Goal: Information Seeking & Learning: Find specific page/section

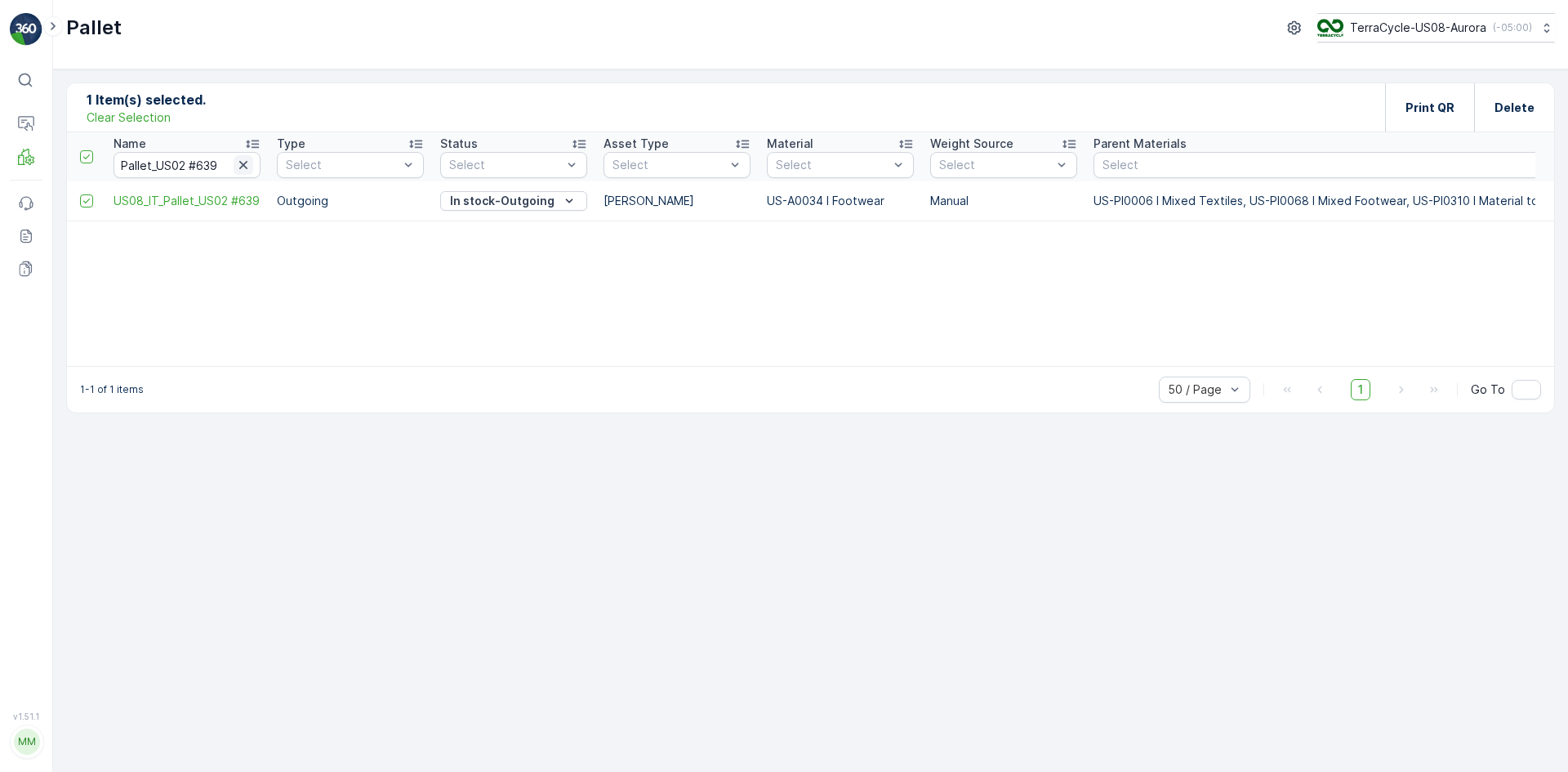
click at [251, 163] on icon "button" at bounding box center [243, 165] width 17 height 17
click at [235, 172] on input "text" at bounding box center [186, 165] width 147 height 26
type input "25"
click at [239, 154] on input "25" at bounding box center [186, 165] width 147 height 26
type input "25127"
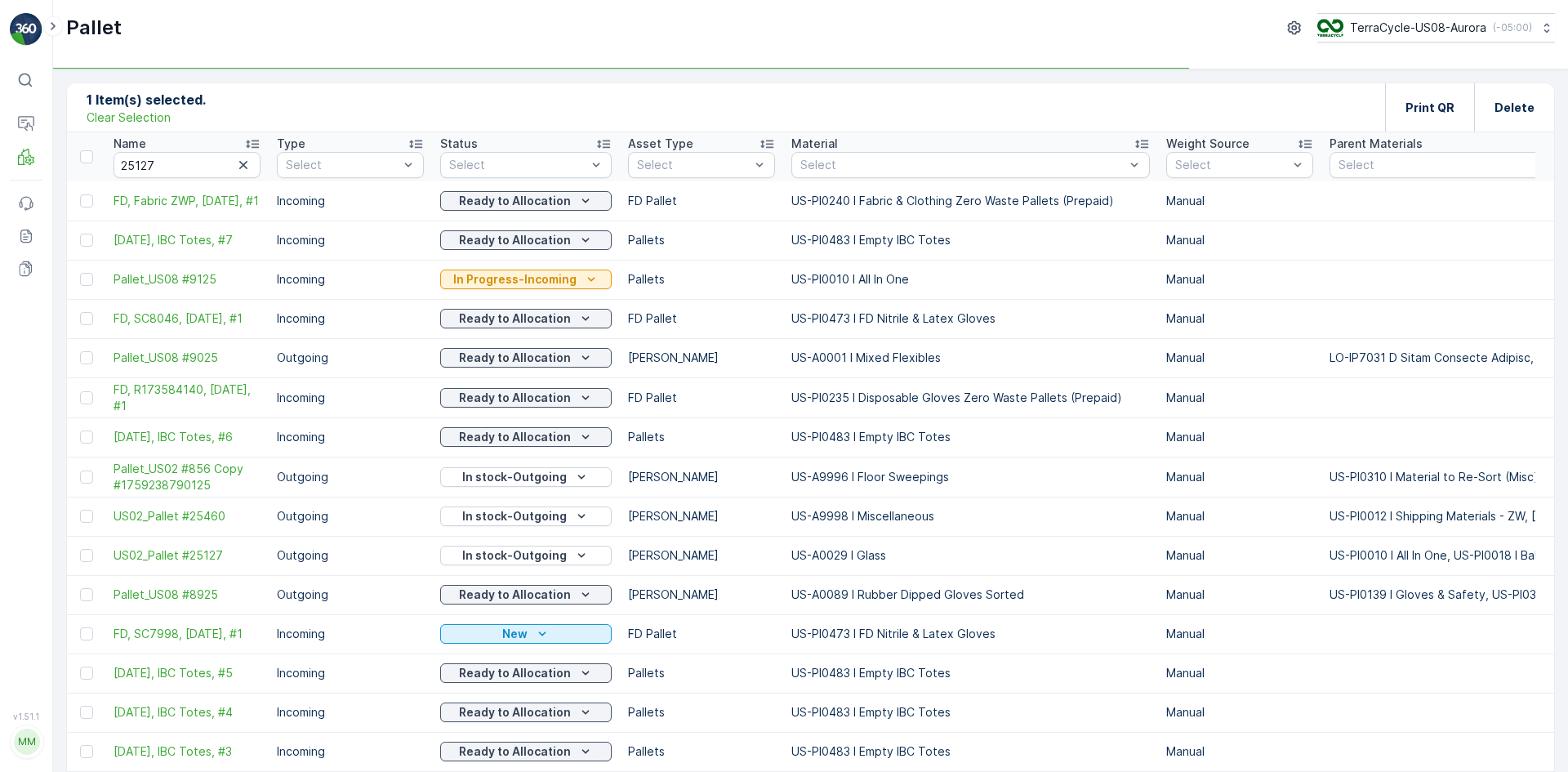
click at [130, 113] on p "Clear Selection" at bounding box center [129, 117] width 84 height 17
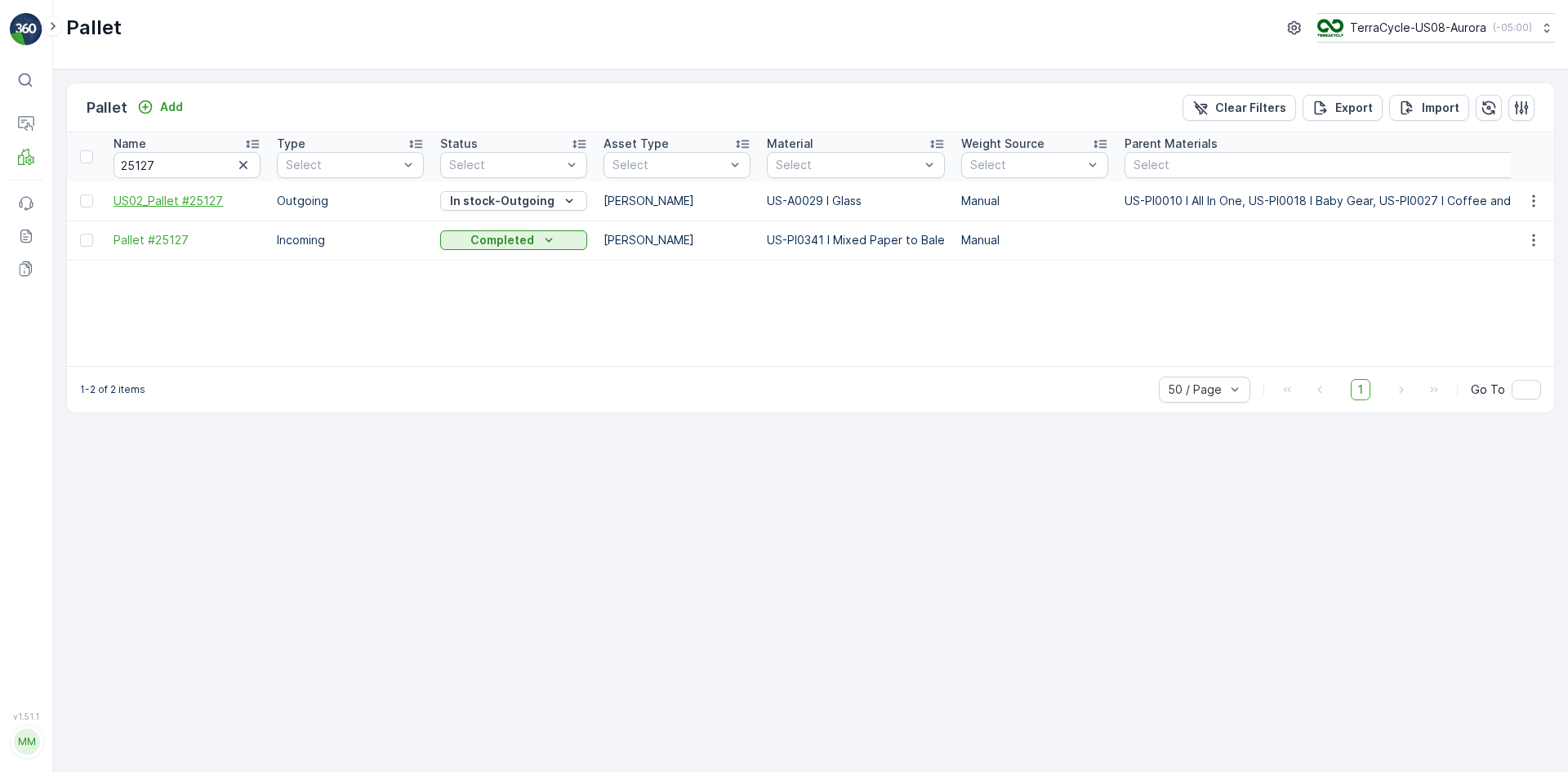
click at [180, 196] on span "US02_Pallet #25127" at bounding box center [186, 200] width 147 height 17
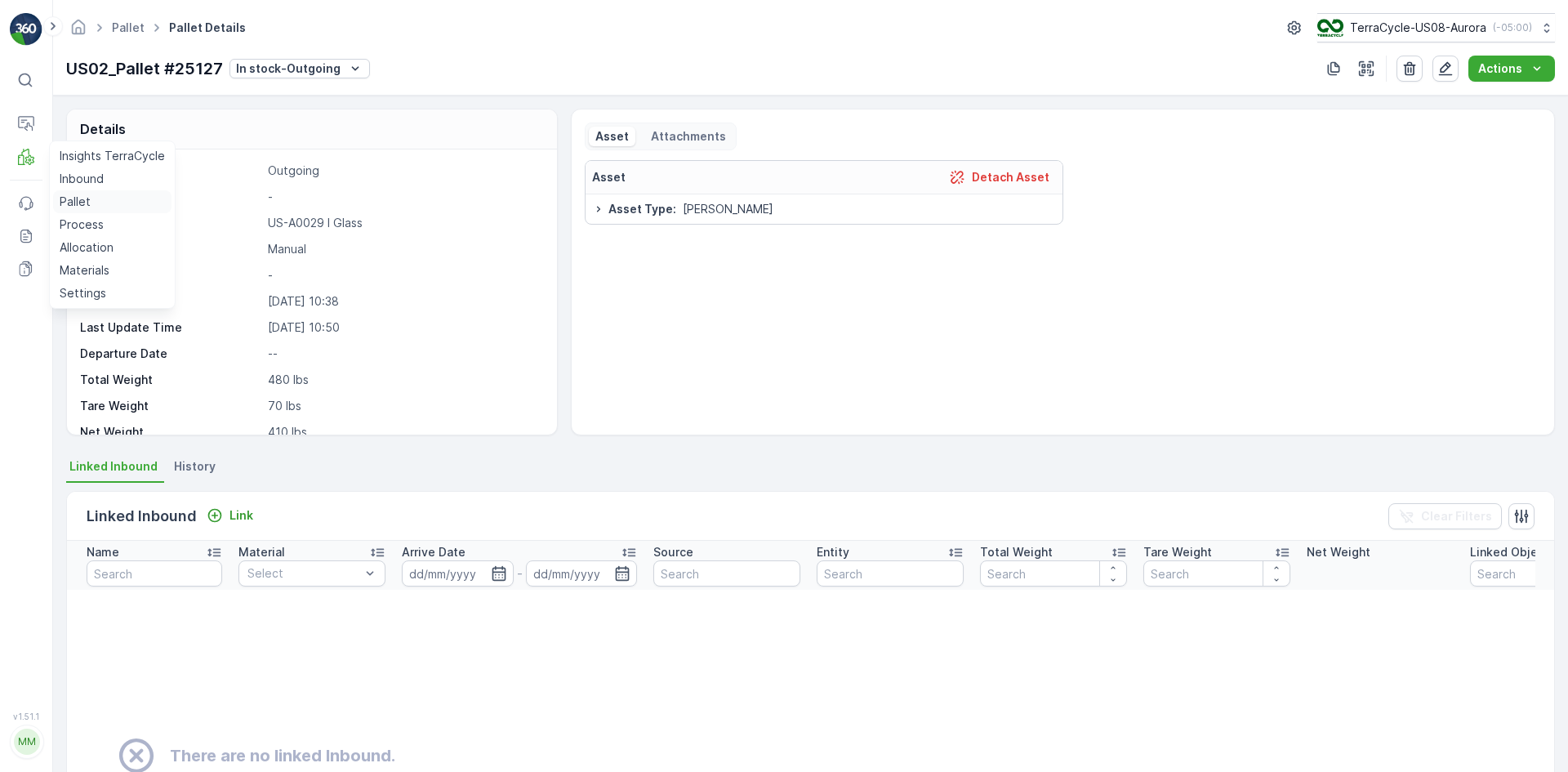
click at [88, 201] on p "Pallet" at bounding box center [75, 201] width 31 height 17
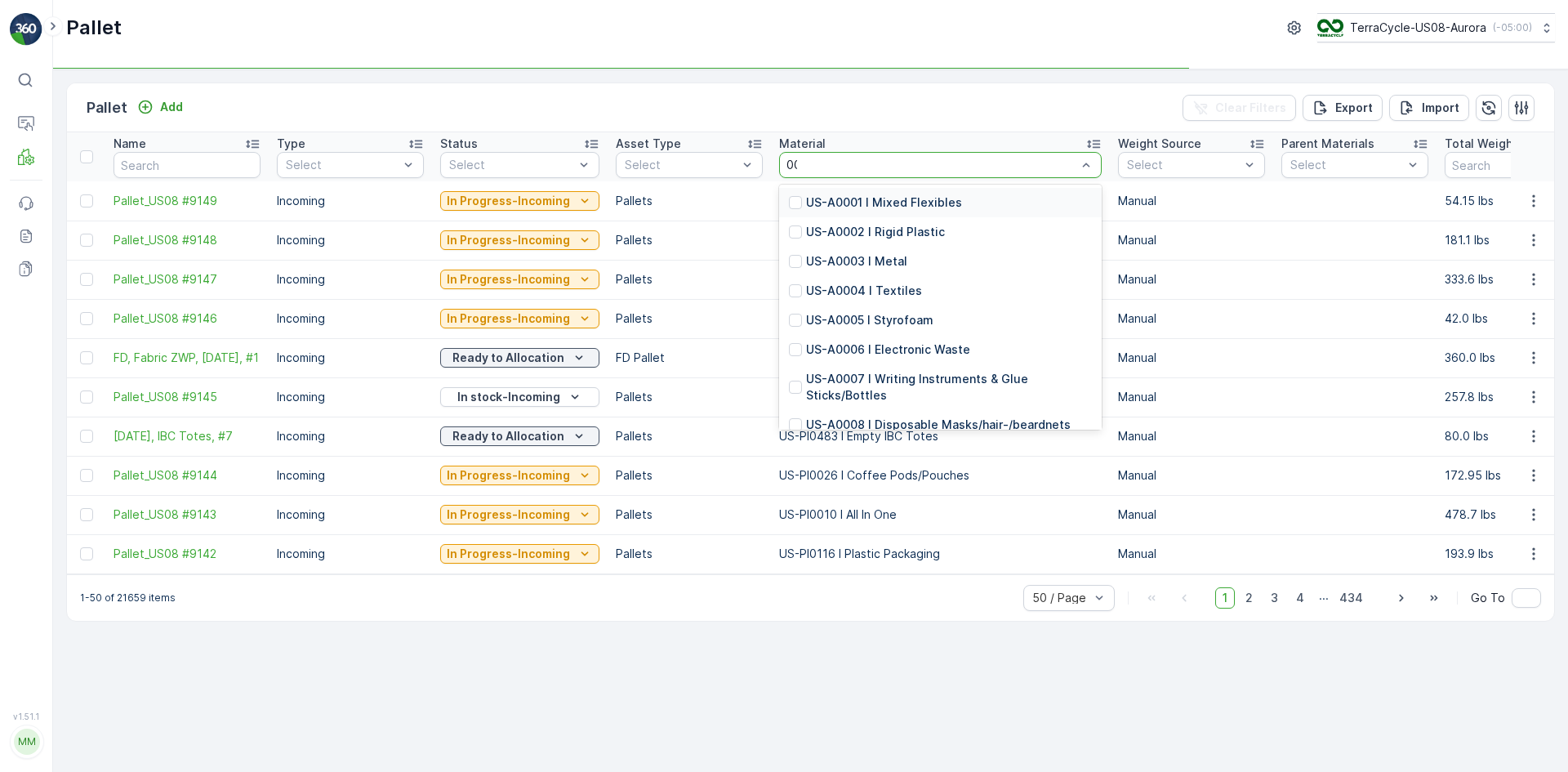
type input "0001"
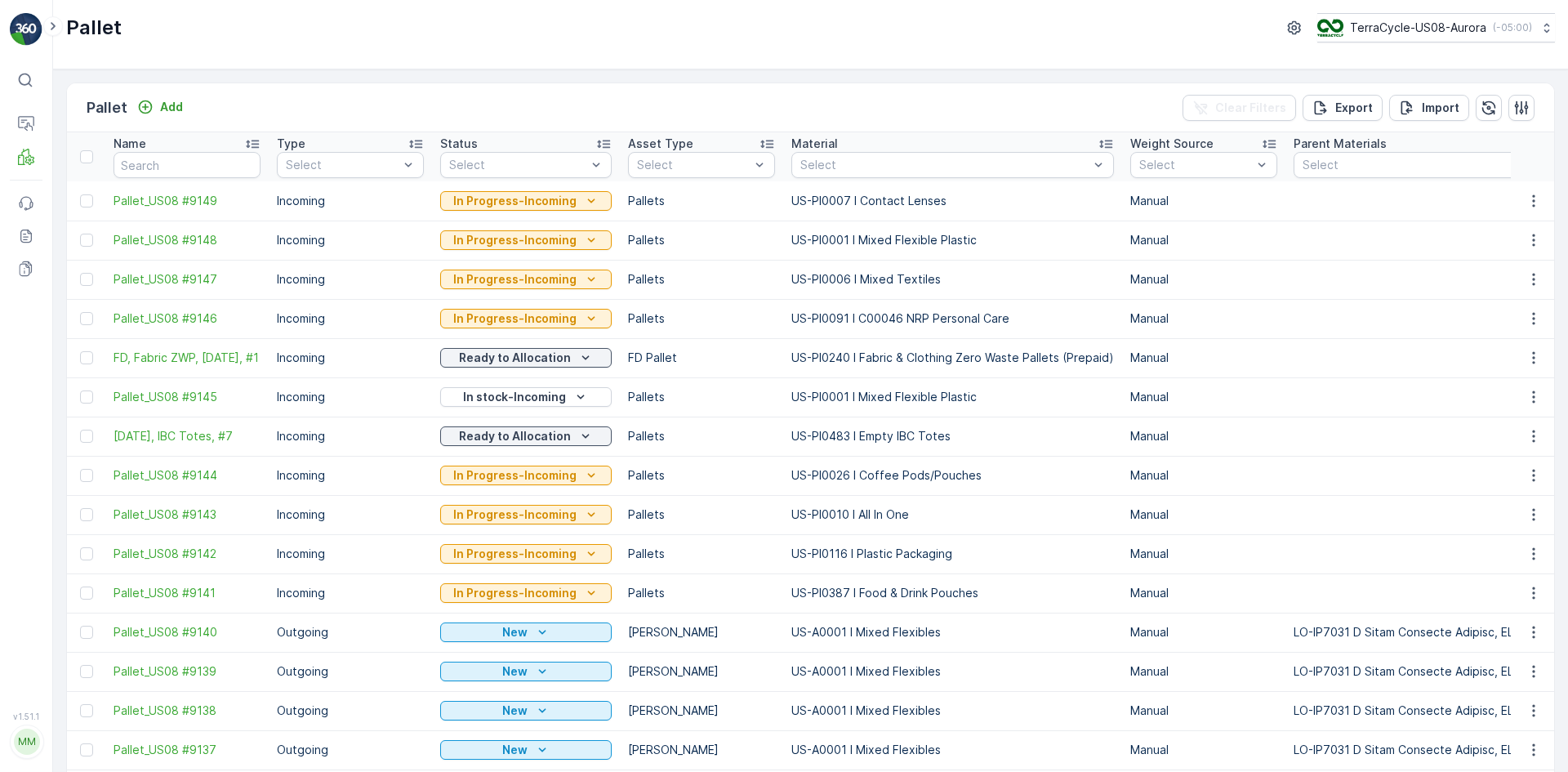
click at [807, 229] on td "US-PI0001 I Mixed Flexible Plastic" at bounding box center [952, 240] width 339 height 39
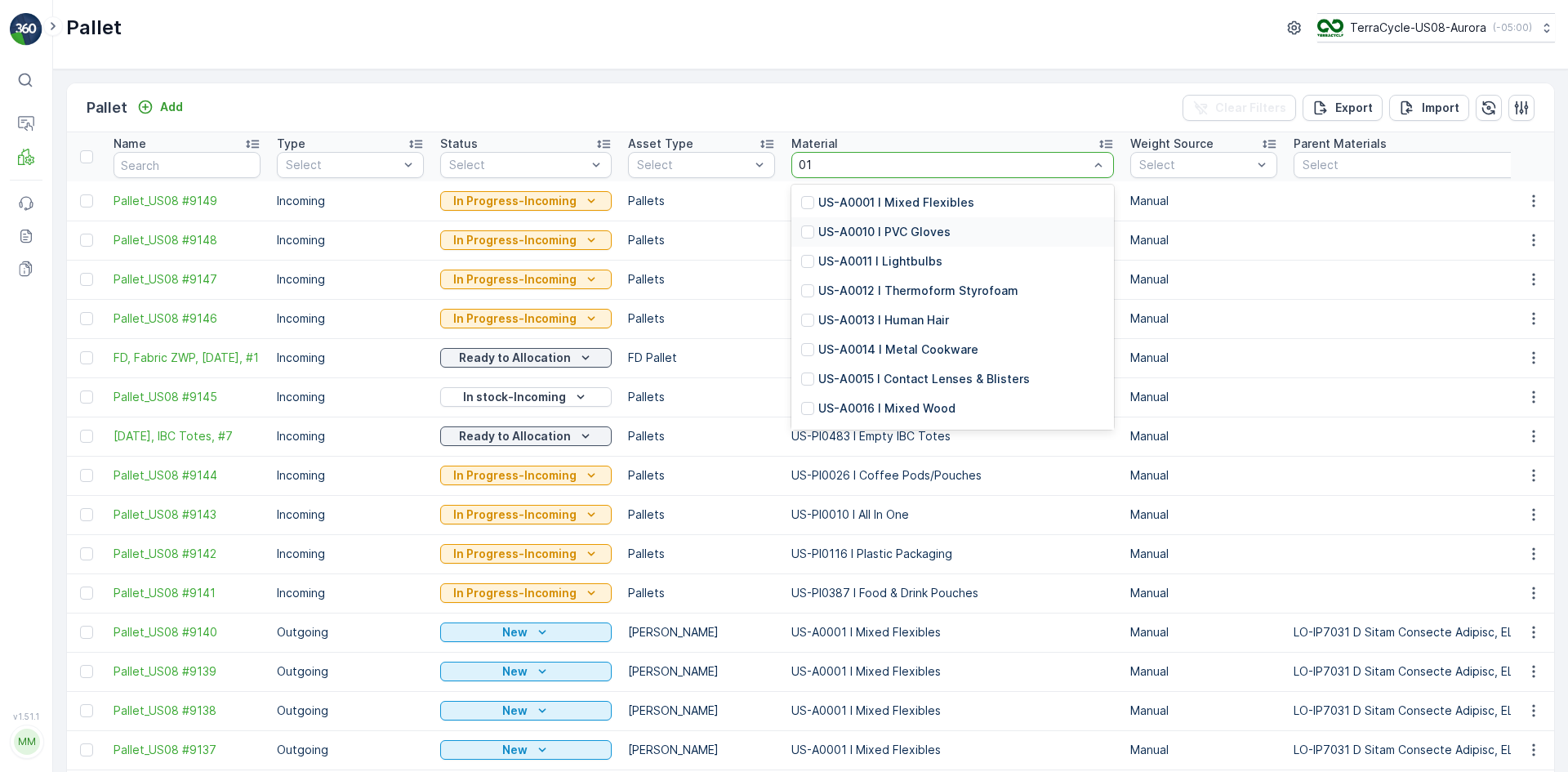
type input "0"
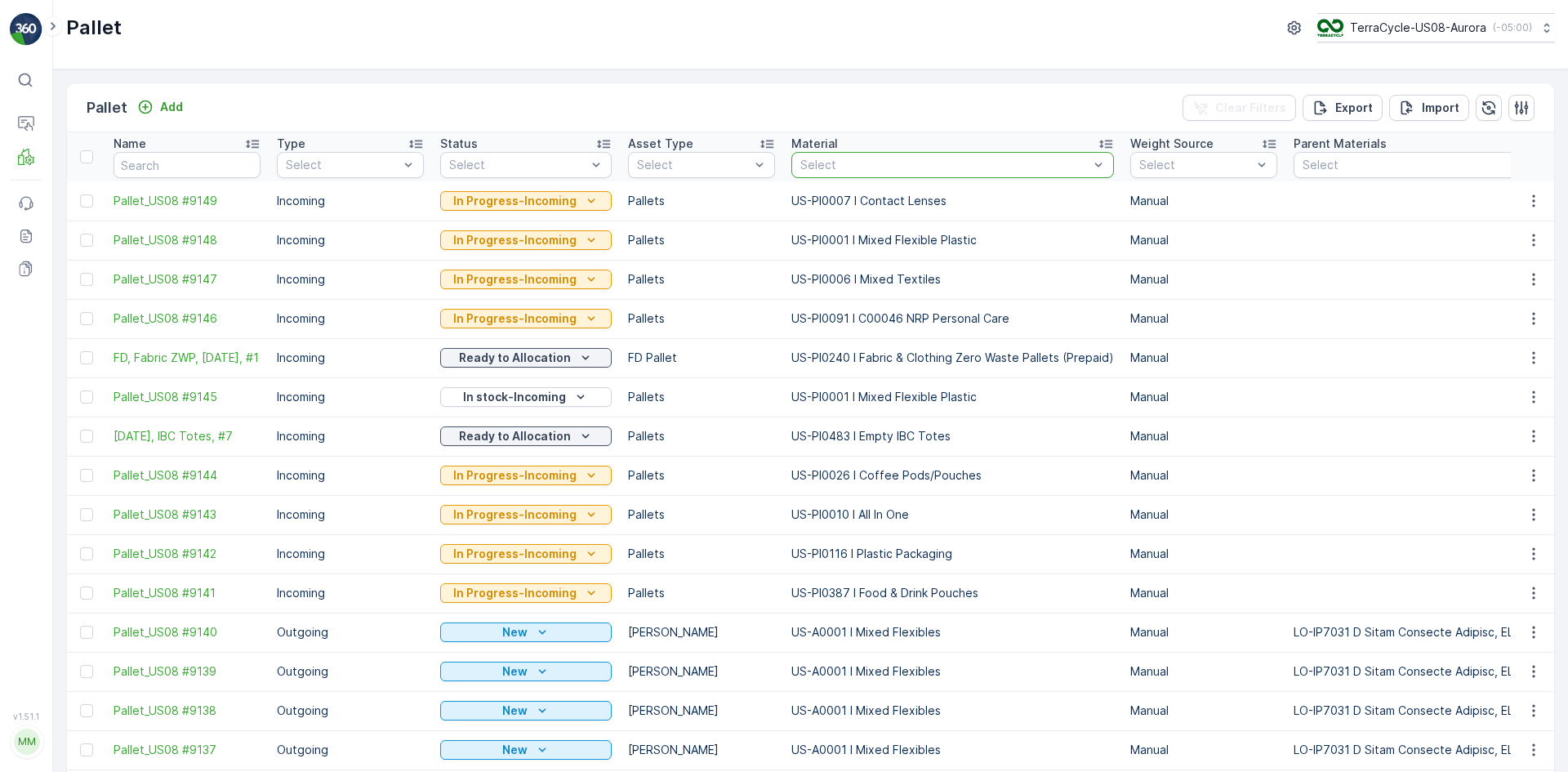
click at [924, 160] on div at bounding box center [944, 164] width 292 height 13
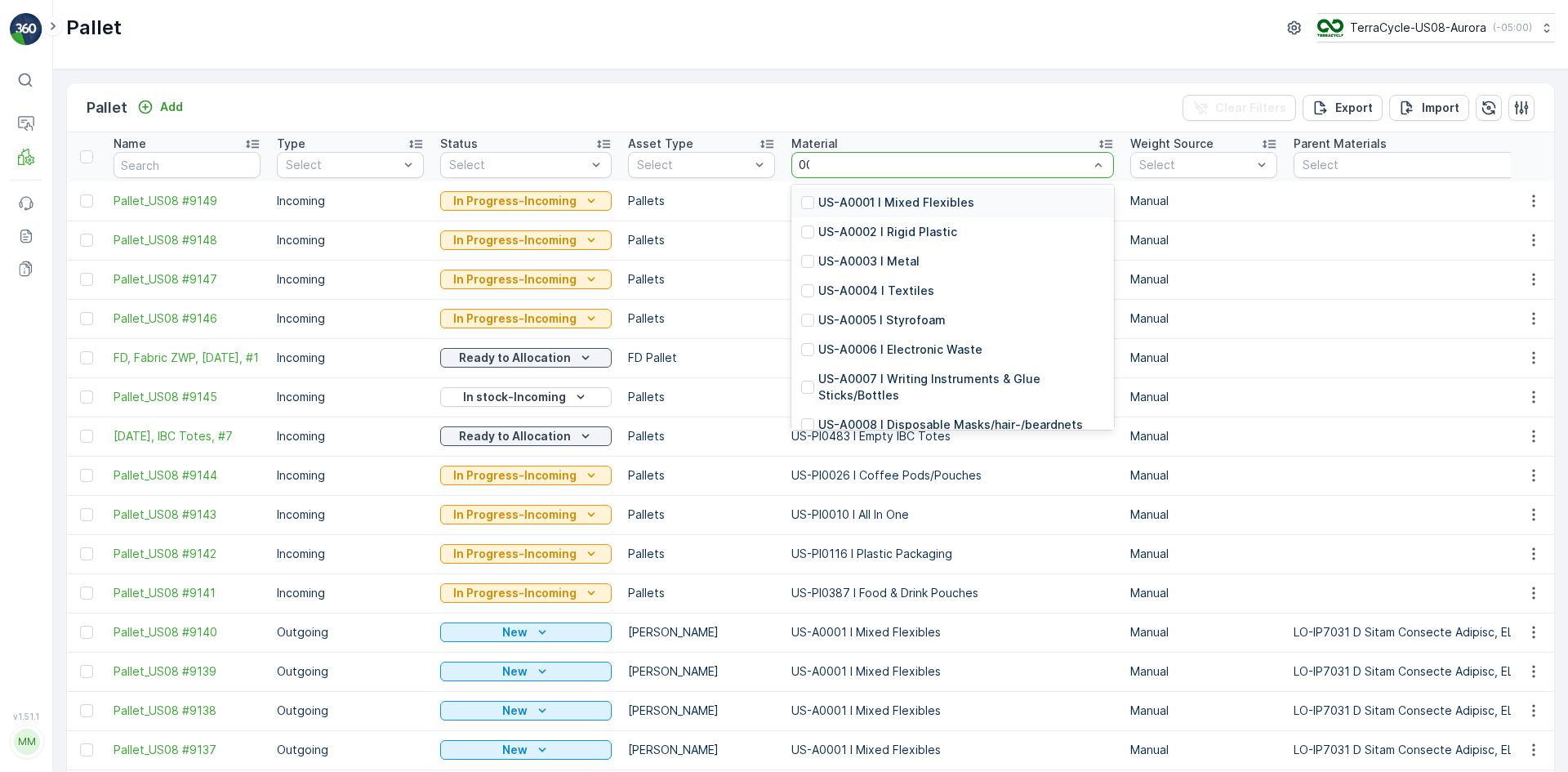
type input "0001"
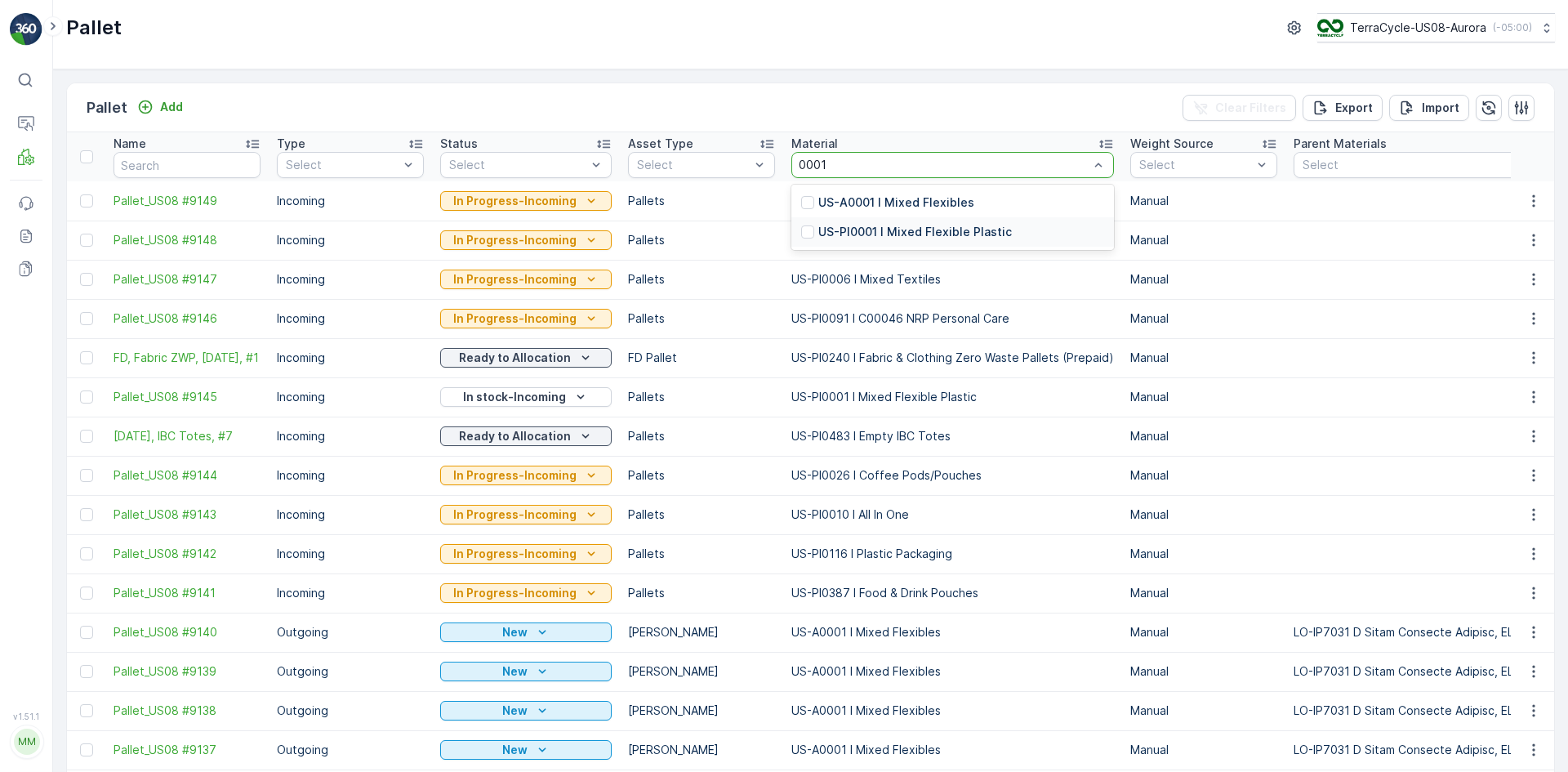
click at [830, 223] on div "US-PI0001 I Mixed Flexible Plastic" at bounding box center [953, 232] width 322 height 29
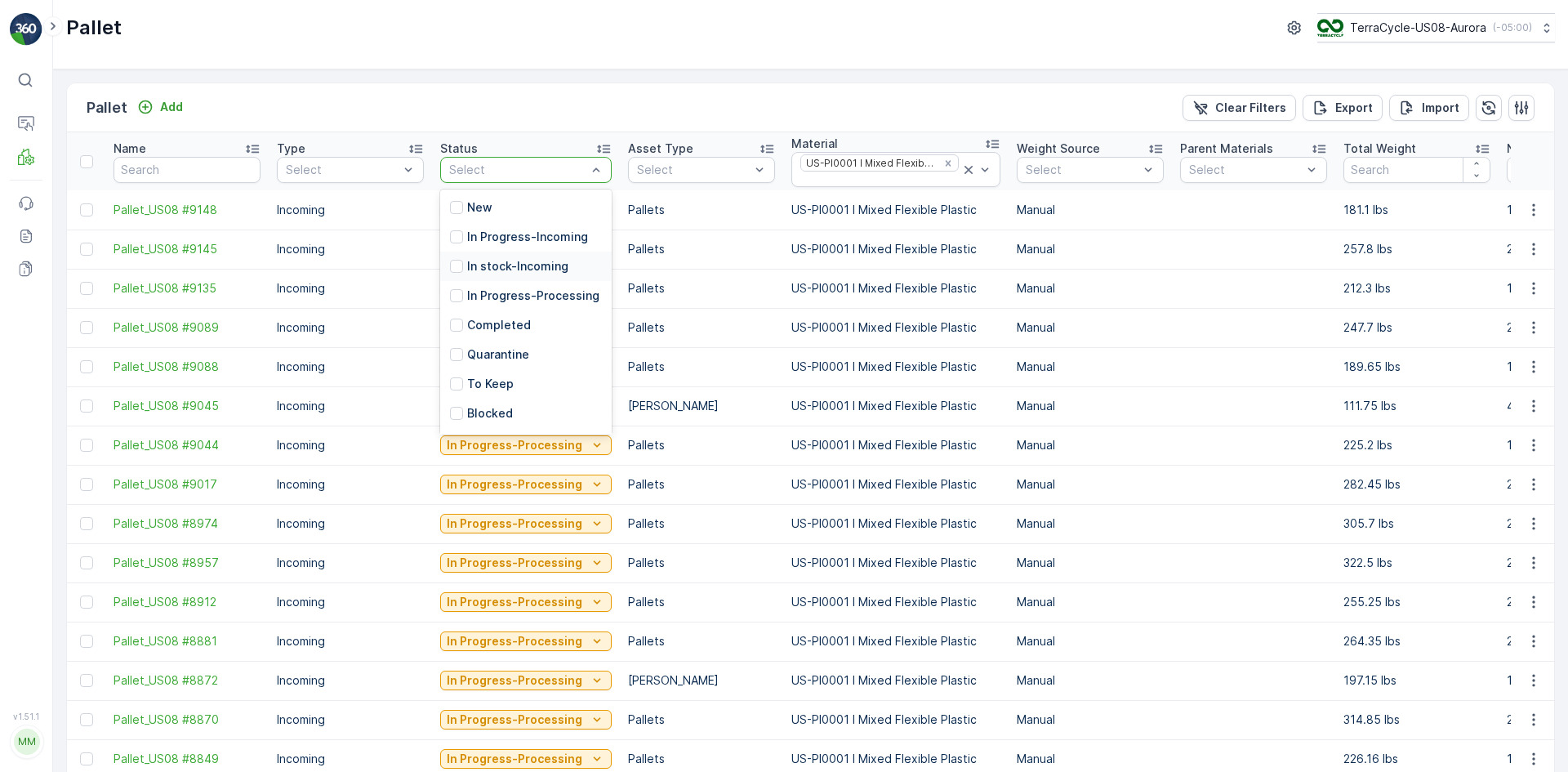
click at [531, 261] on p "In stock-Incoming" at bounding box center [518, 265] width 102 height 17
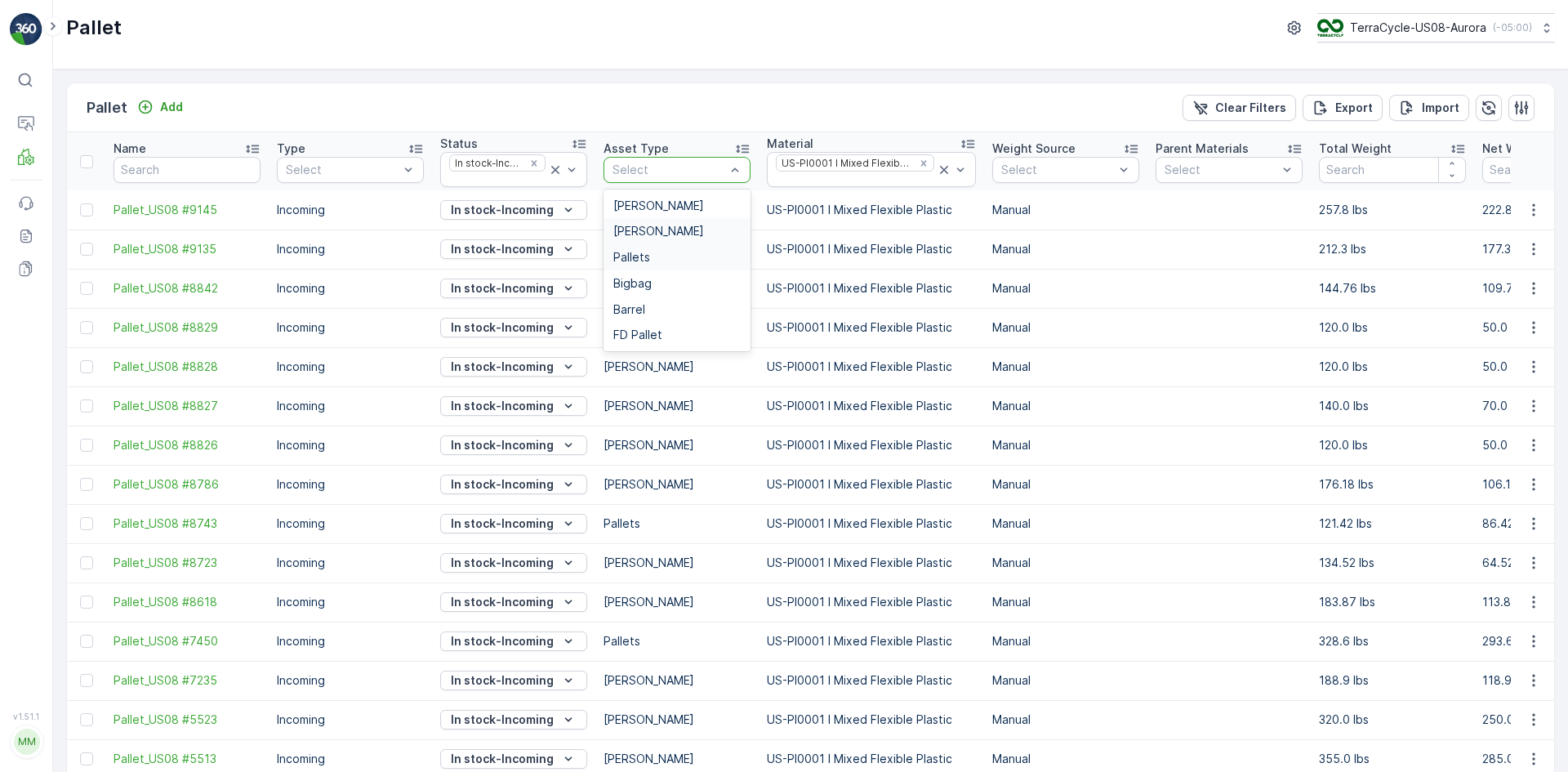
click at [648, 255] on span "Pallets" at bounding box center [632, 257] width 37 height 13
click at [921, 164] on icon "Remove US-PI0001 I Mixed Flexible Plastic" at bounding box center [924, 163] width 6 height 6
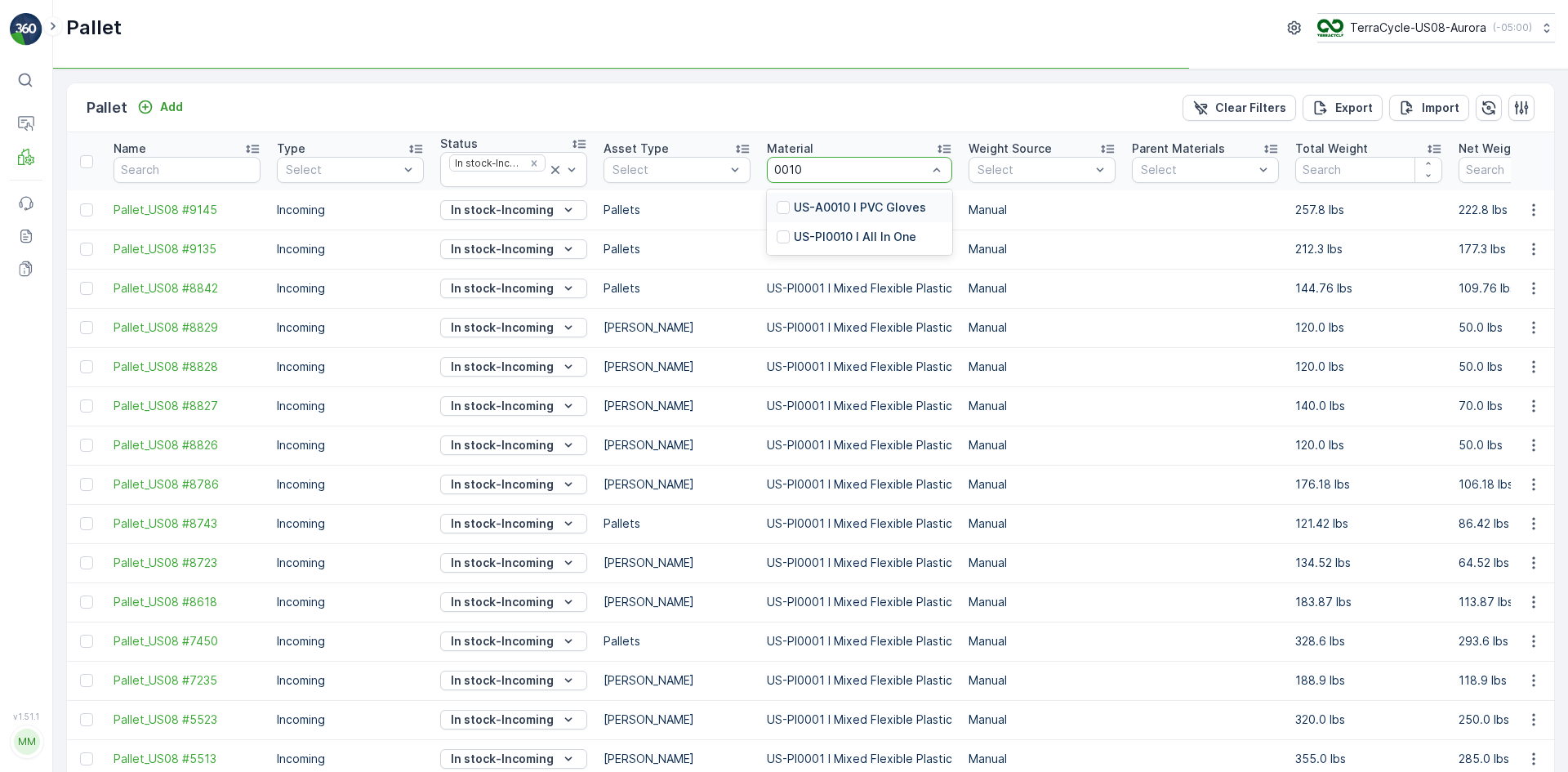
click at [827, 236] on td "US-PI0001 I Mixed Flexible Plastic" at bounding box center [859, 249] width 202 height 39
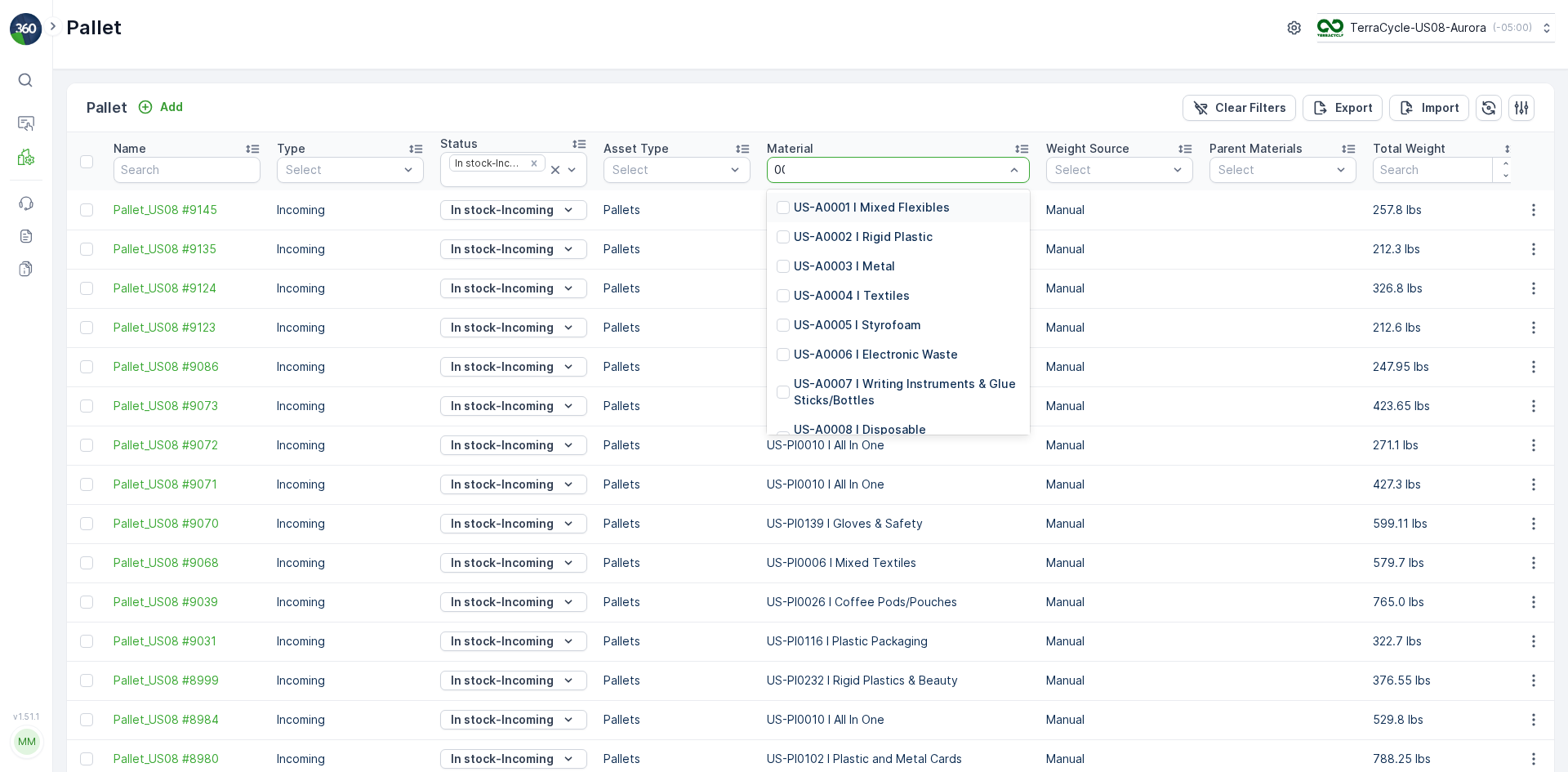
type input "0010"
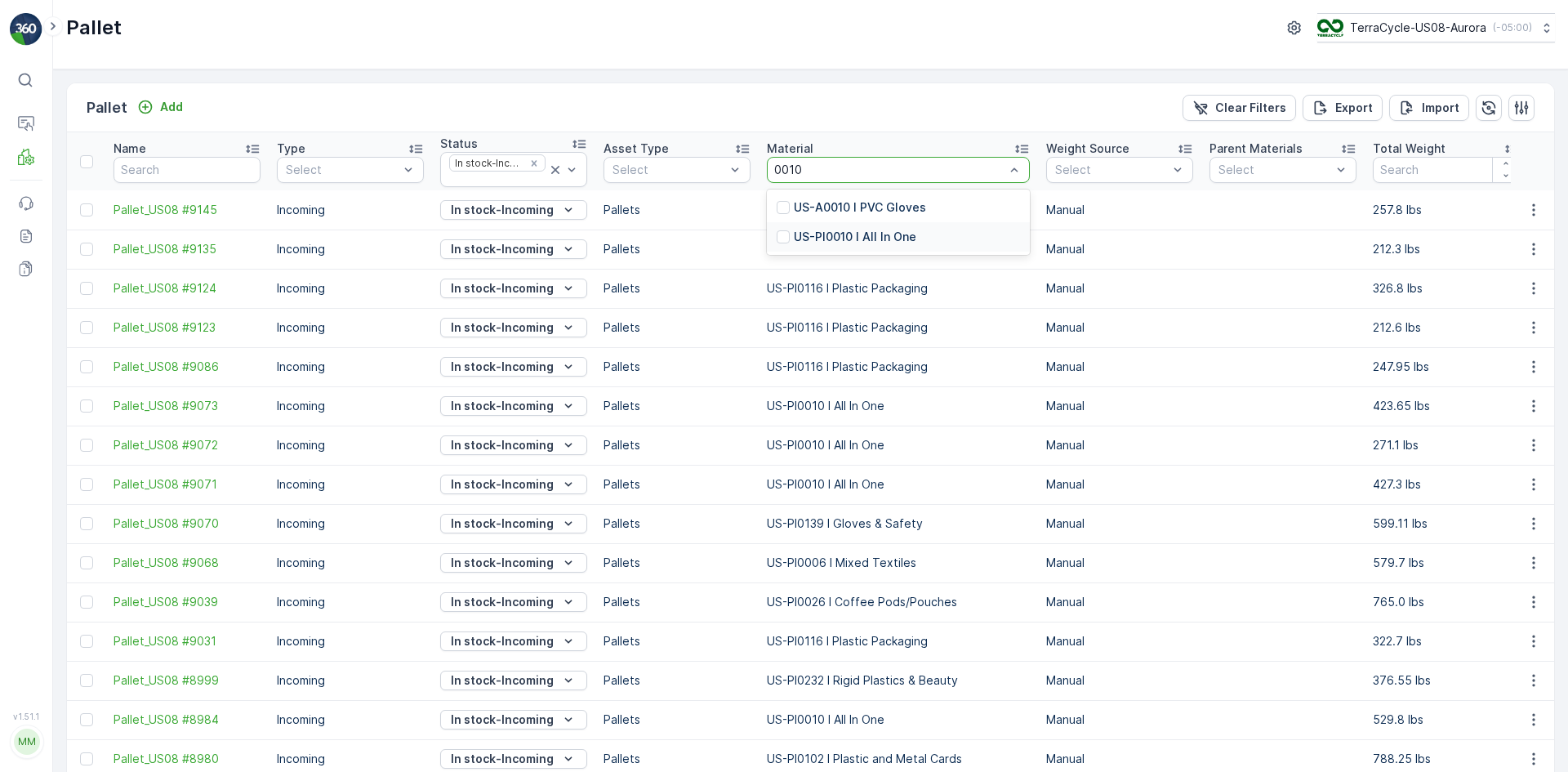
click at [798, 232] on p "US-PI0010 I All In One" at bounding box center [854, 236] width 122 height 17
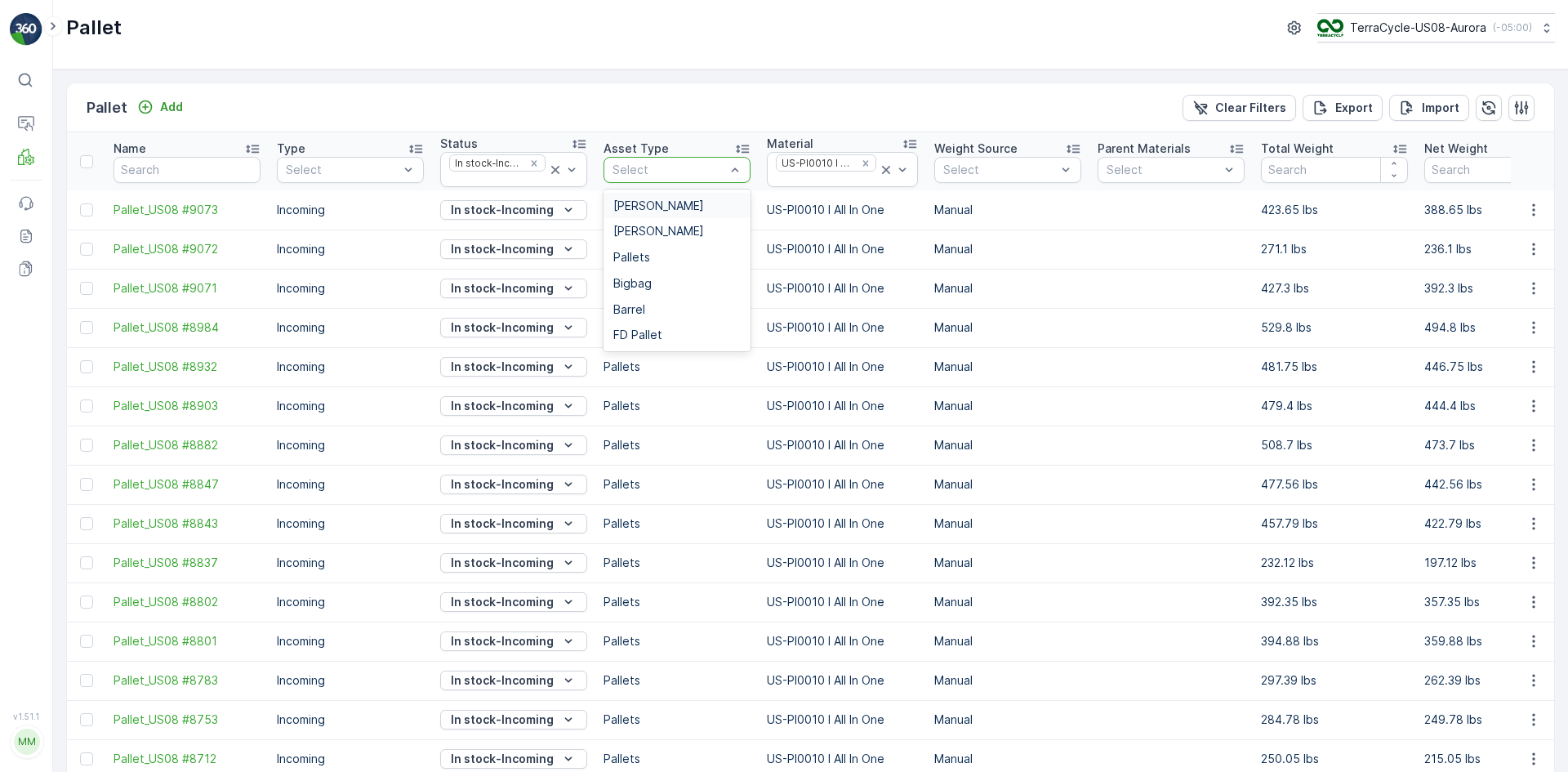
click at [684, 202] on div "[PERSON_NAME]" at bounding box center [677, 205] width 128 height 13
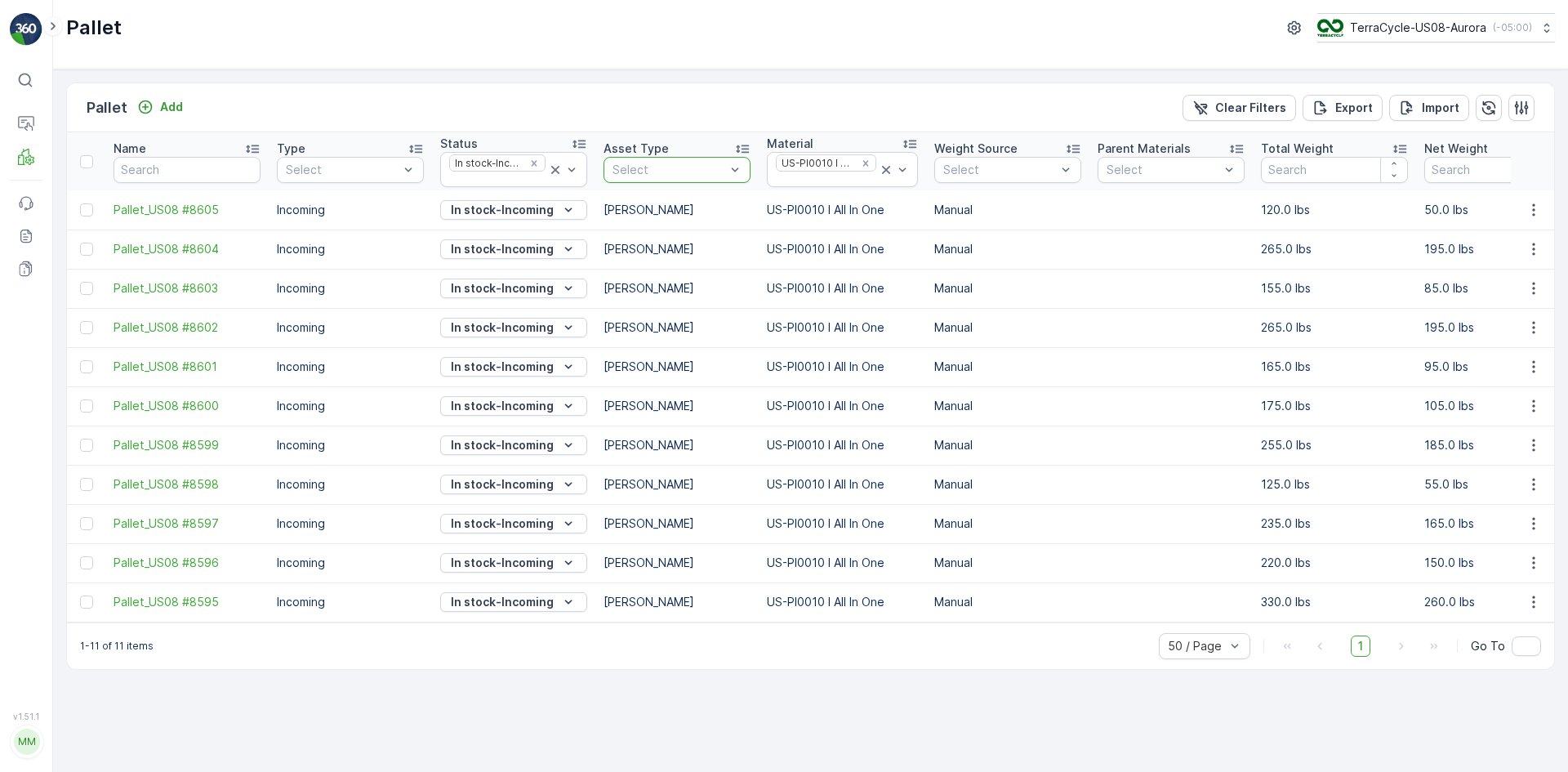
click at [726, 166] on div at bounding box center [669, 169] width 116 height 13
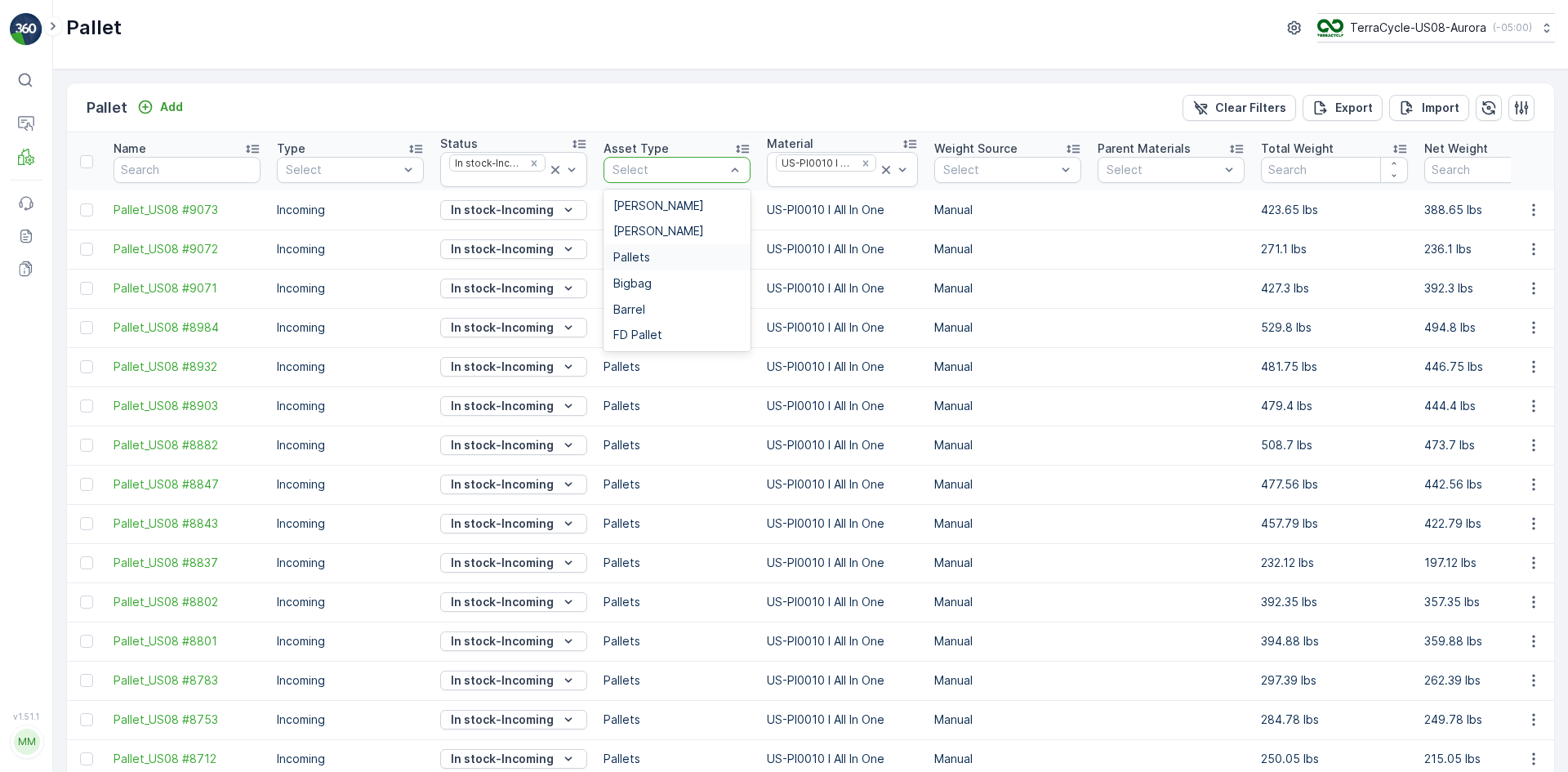
click at [661, 252] on div "Pallets" at bounding box center [677, 257] width 128 height 13
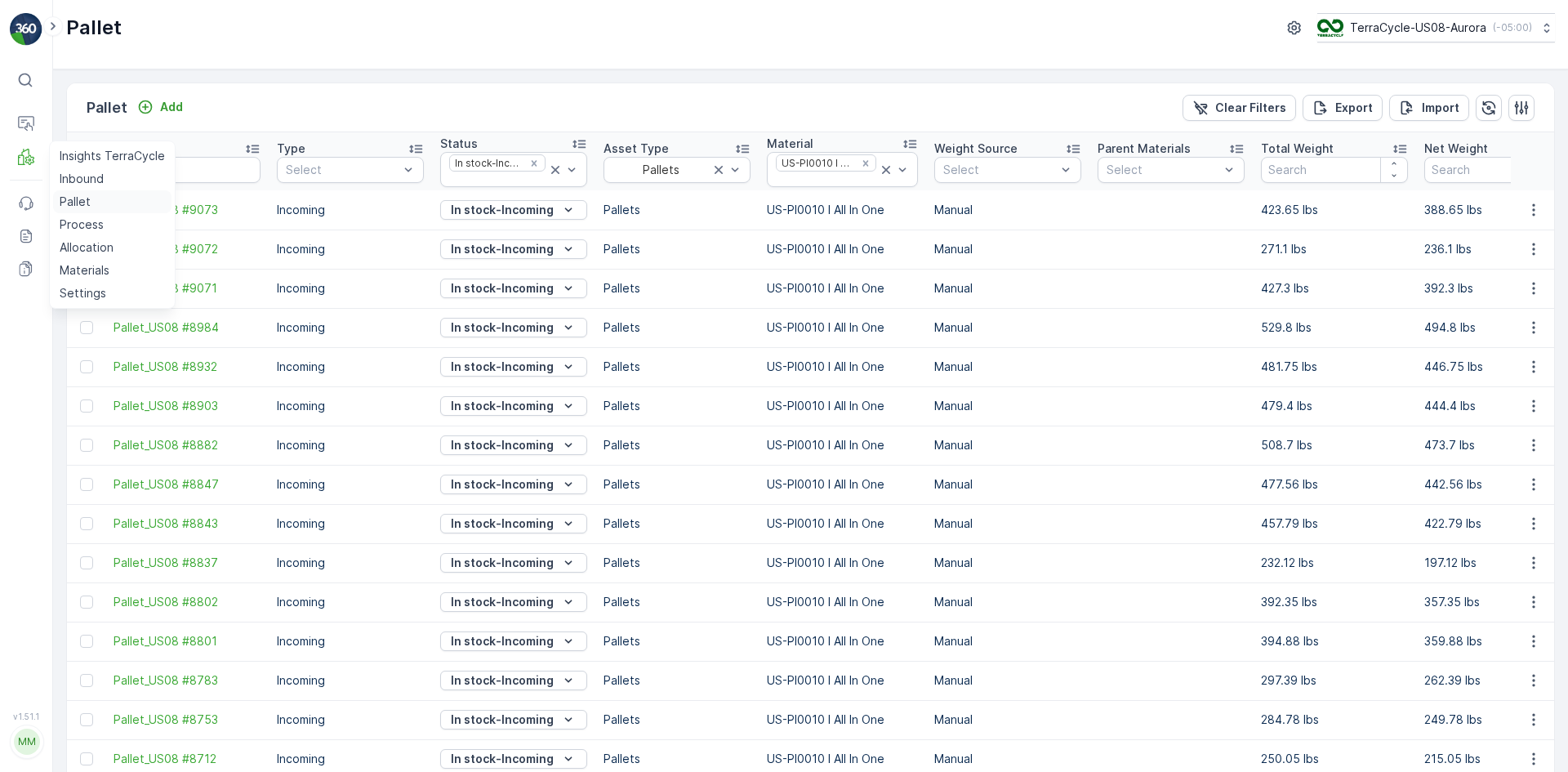
click at [82, 196] on p "Pallet" at bounding box center [75, 201] width 31 height 17
click at [882, 172] on icon at bounding box center [886, 170] width 8 height 8
click at [555, 171] on icon at bounding box center [556, 170] width 17 height 17
